Goal: Transaction & Acquisition: Purchase product/service

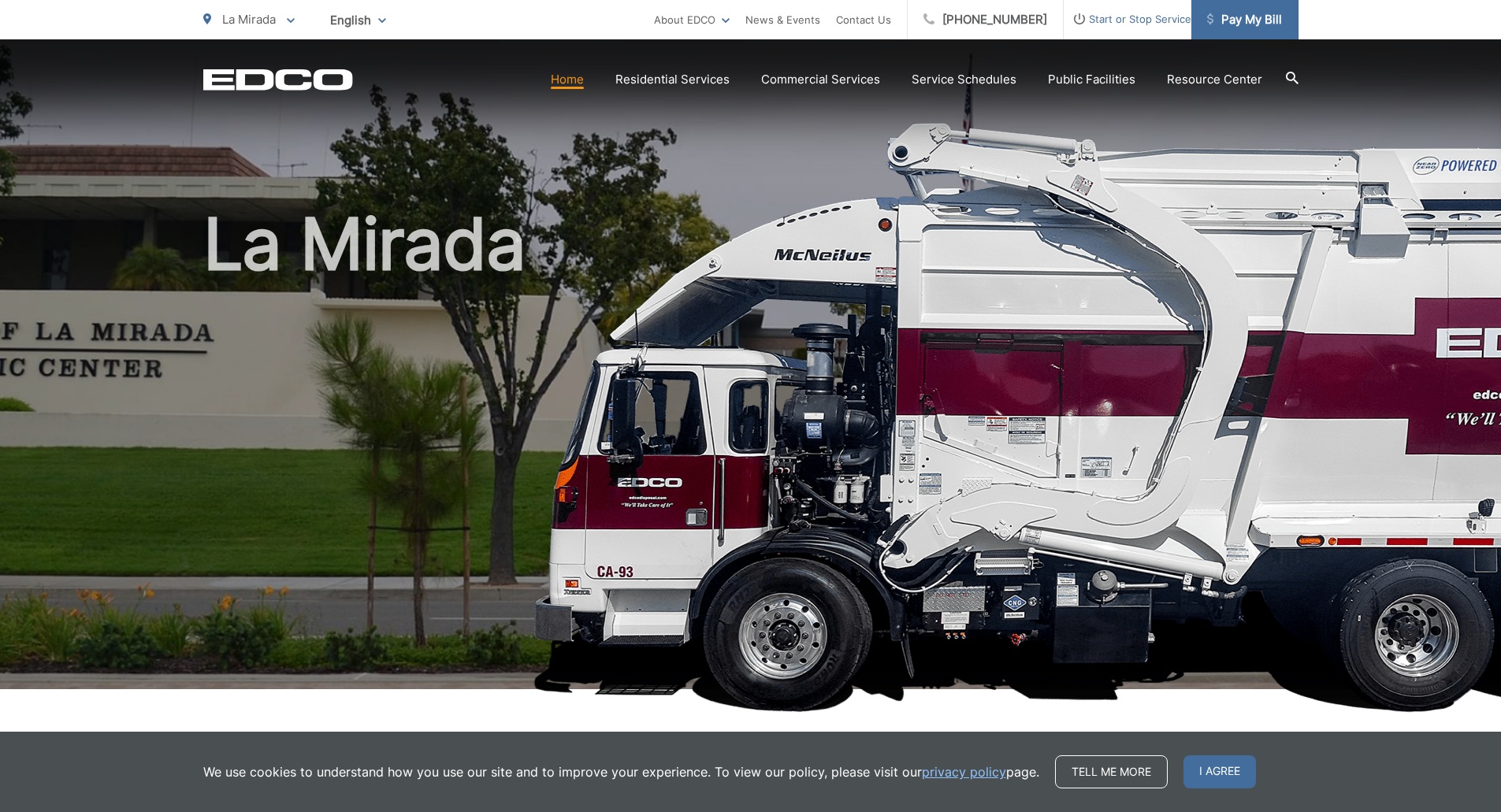
click at [1250, 21] on span "Pay My Bill" at bounding box center [1244, 20] width 75 height 19
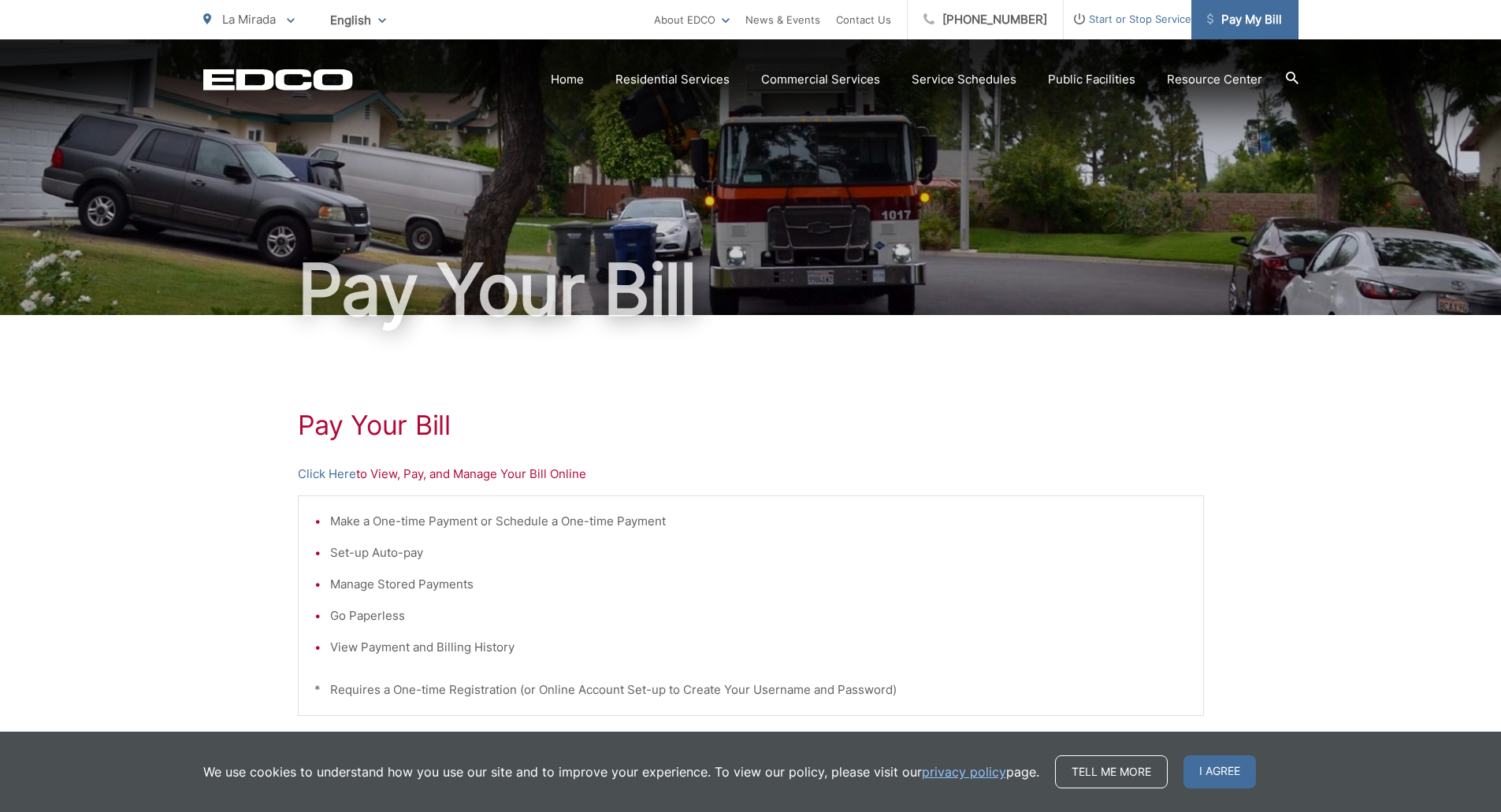
click at [1269, 20] on span "Pay My Bill" at bounding box center [1244, 20] width 75 height 19
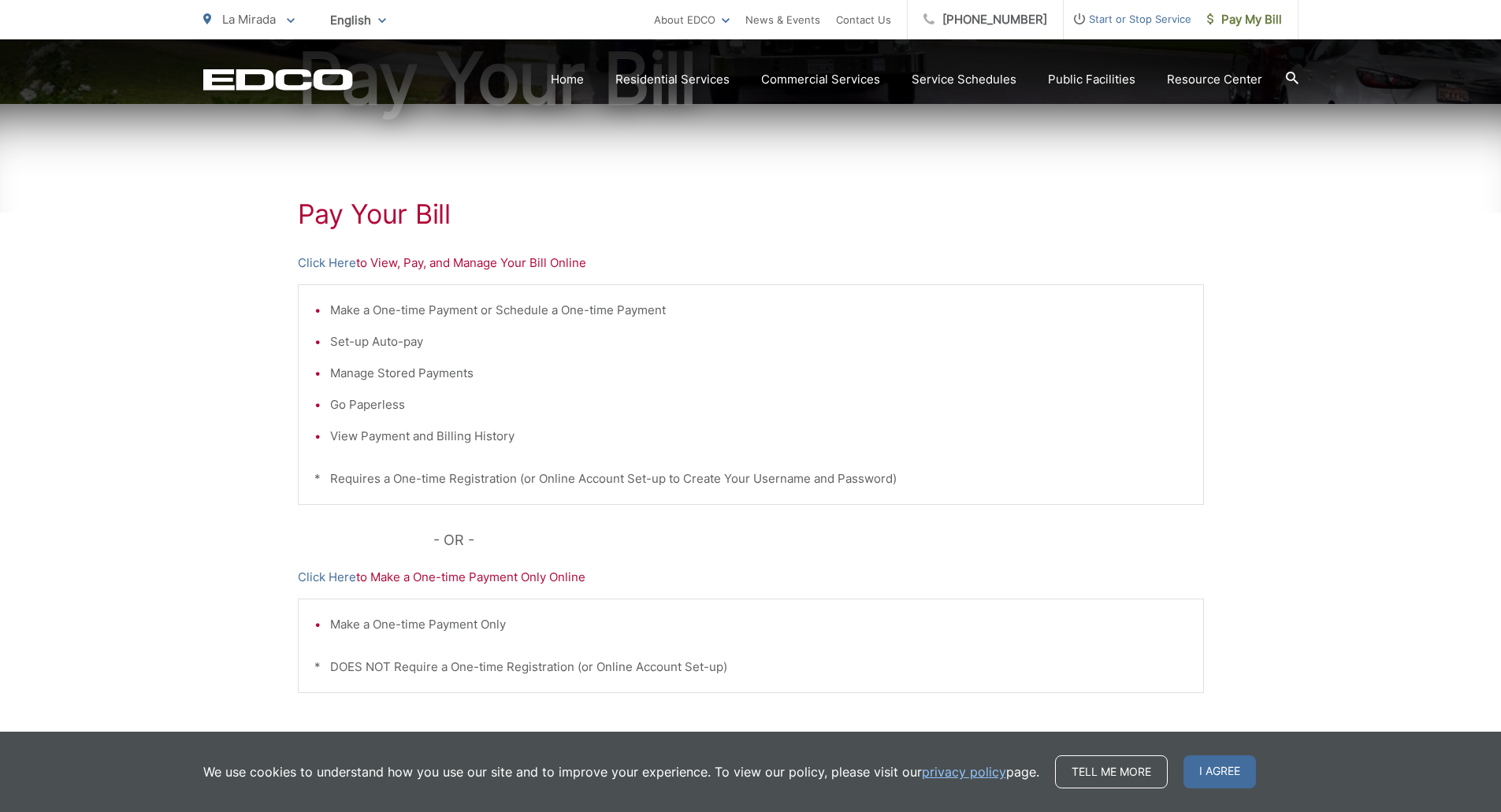
scroll to position [308, 0]
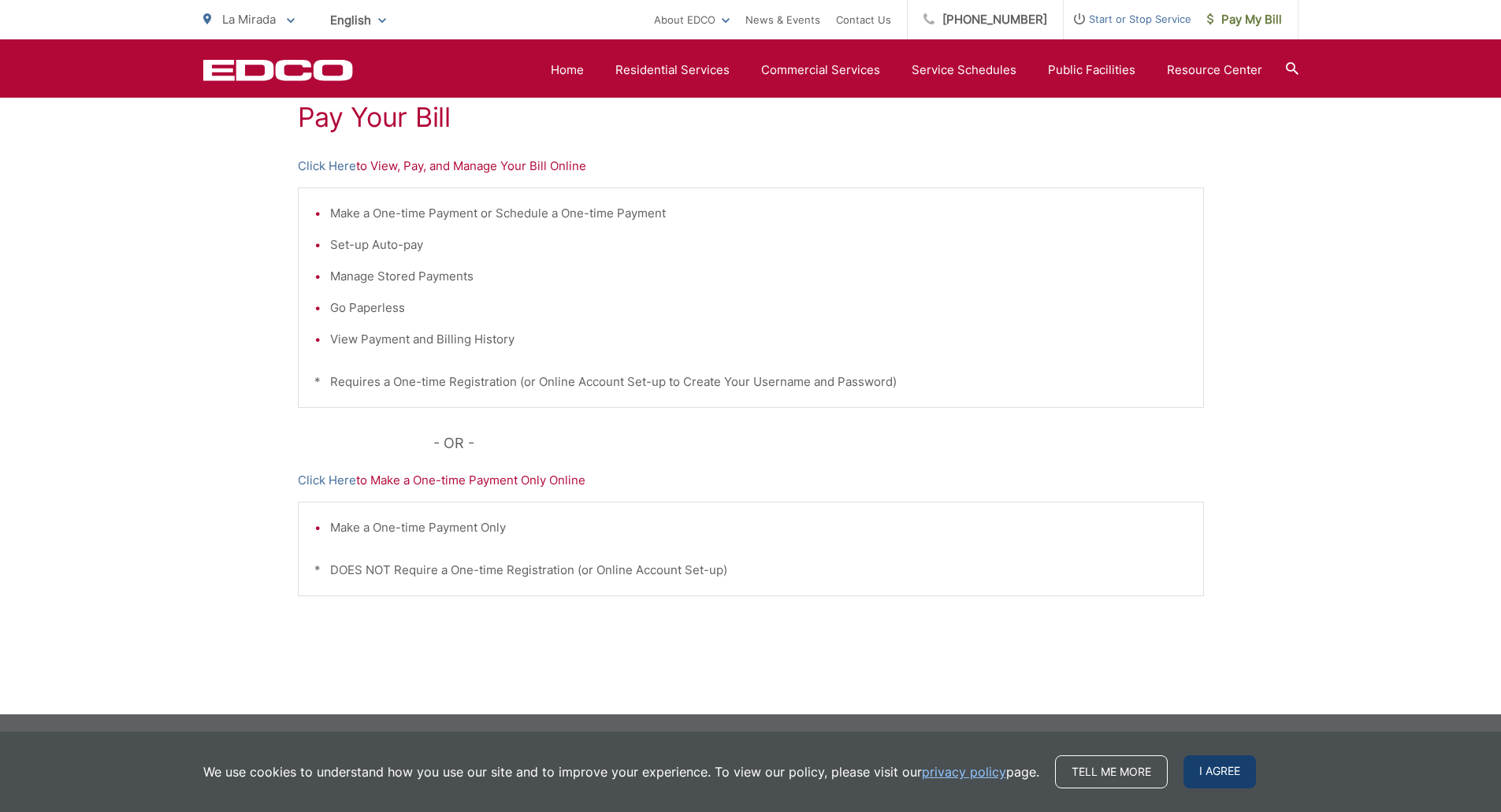
click at [1194, 776] on span "I agree" at bounding box center [1219, 772] width 73 height 33
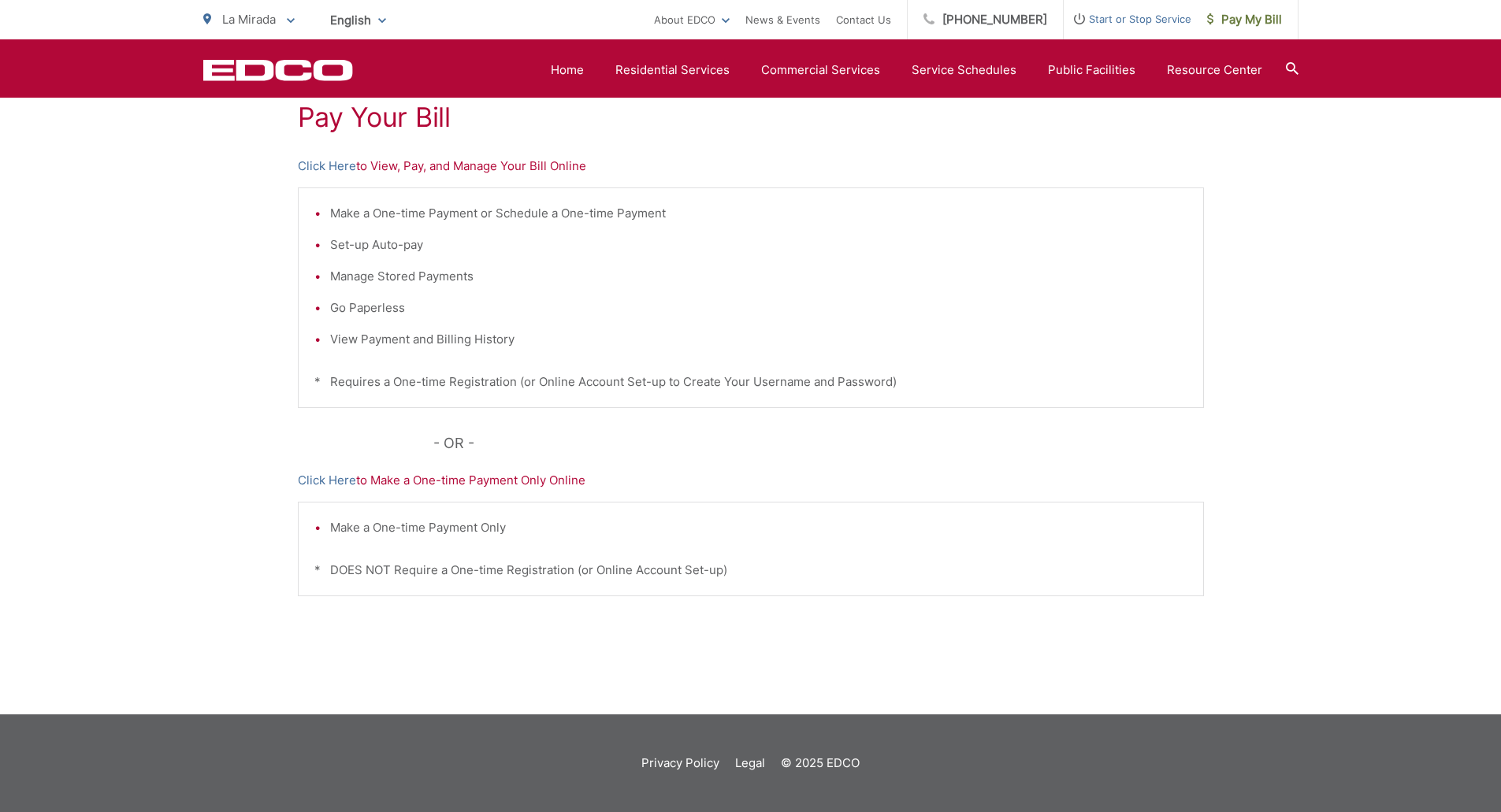
click at [1340, 244] on div "Pay Your Bill Click Here to View, Pay, and Manage Your Bill Online Make a One-t…" at bounding box center [750, 361] width 1501 height 708
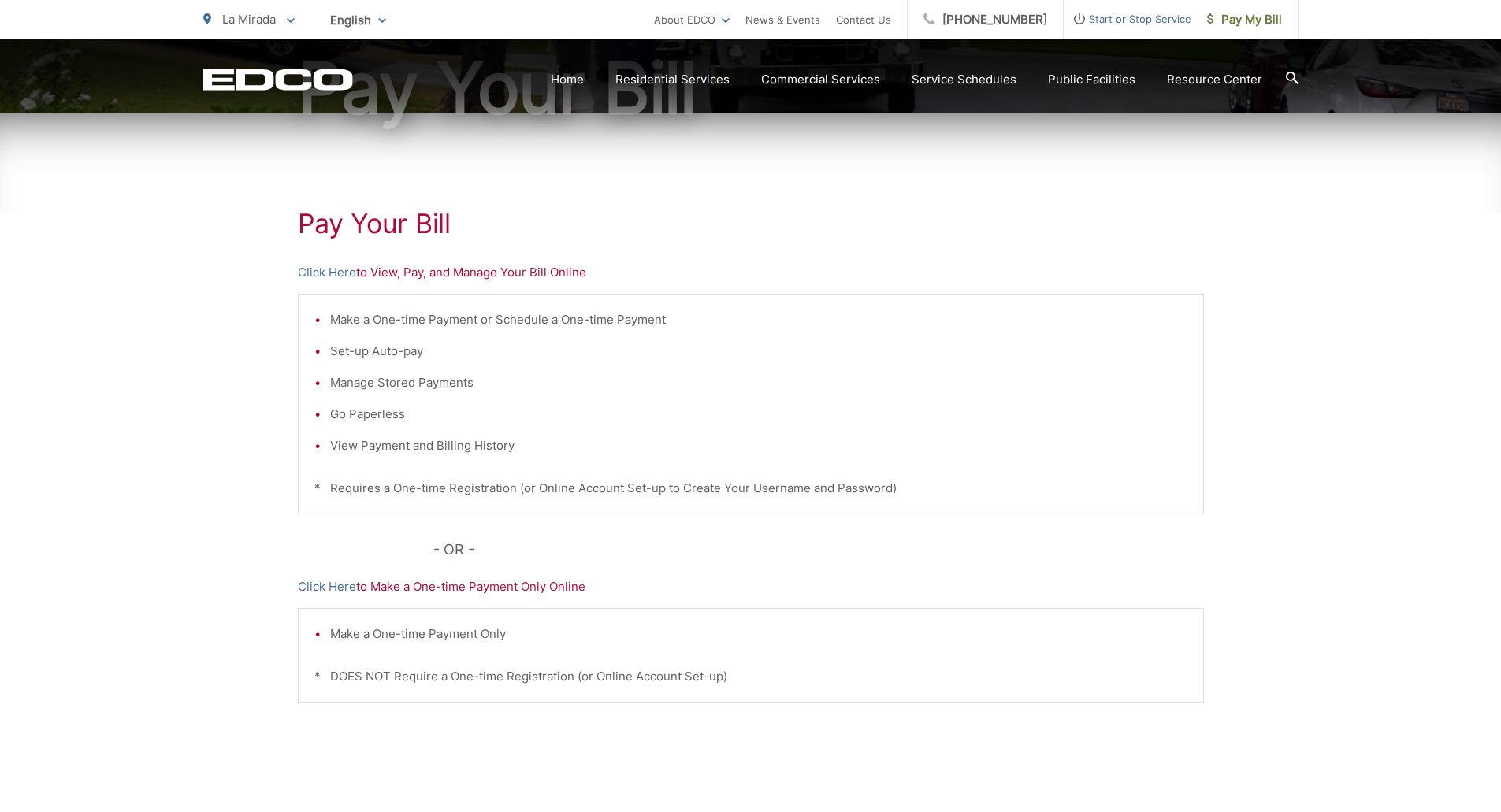
scroll to position [229, 0]
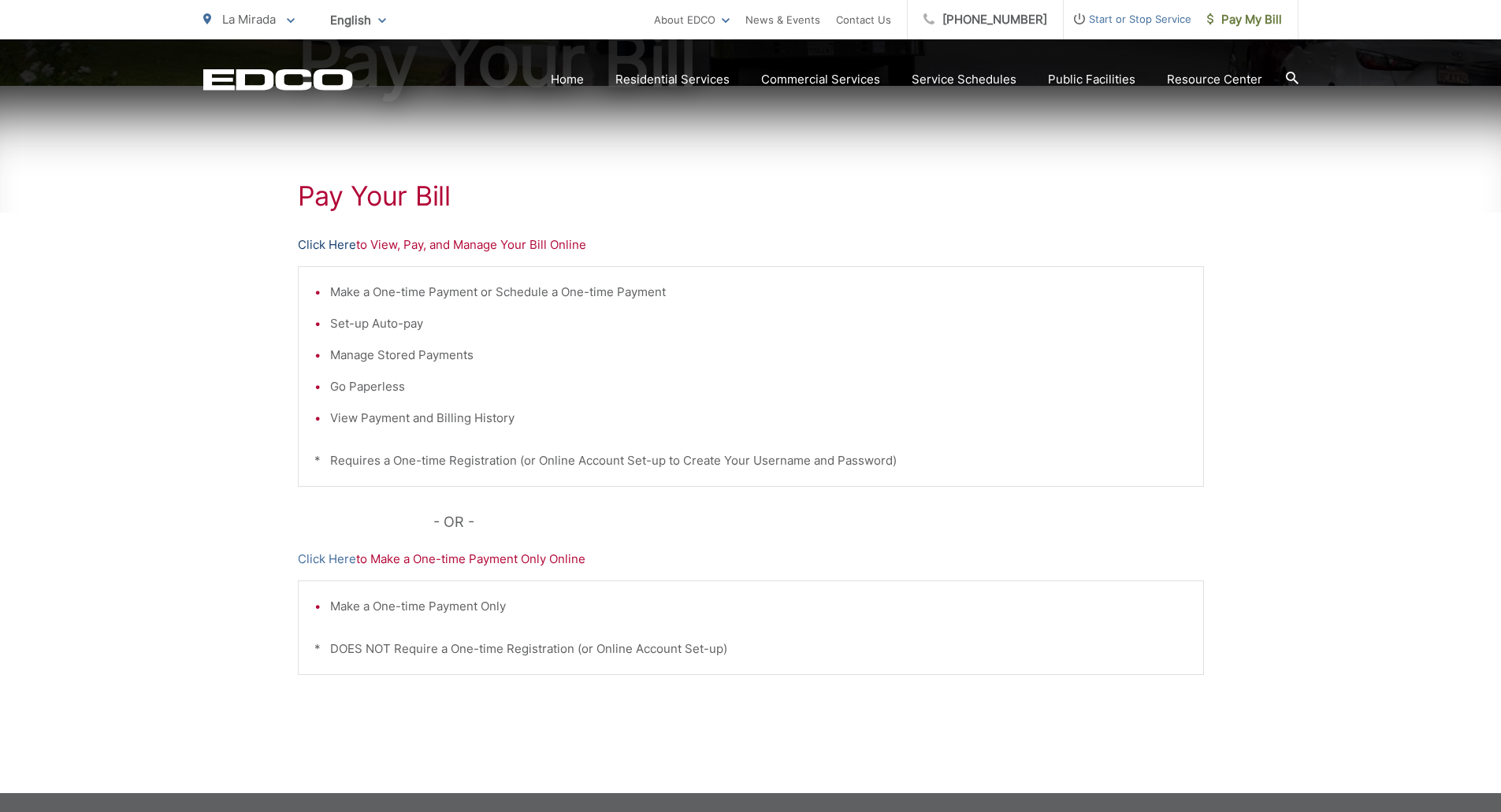
click at [343, 244] on link "Click Here" at bounding box center [327, 245] width 59 height 19
